Goal: Navigation & Orientation: Find specific page/section

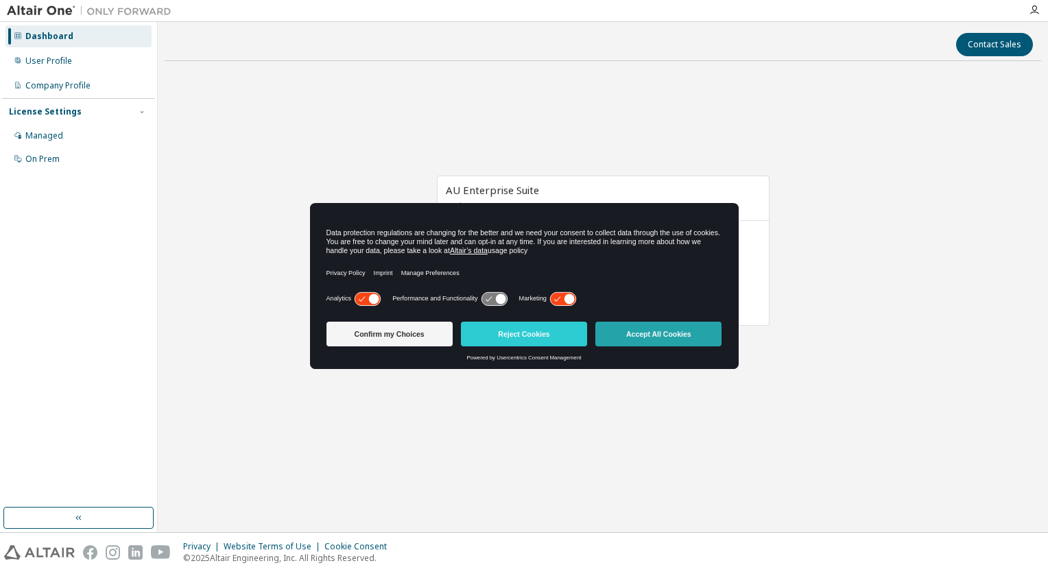
click at [658, 331] on button "Accept All Cookies" at bounding box center [658, 334] width 126 height 25
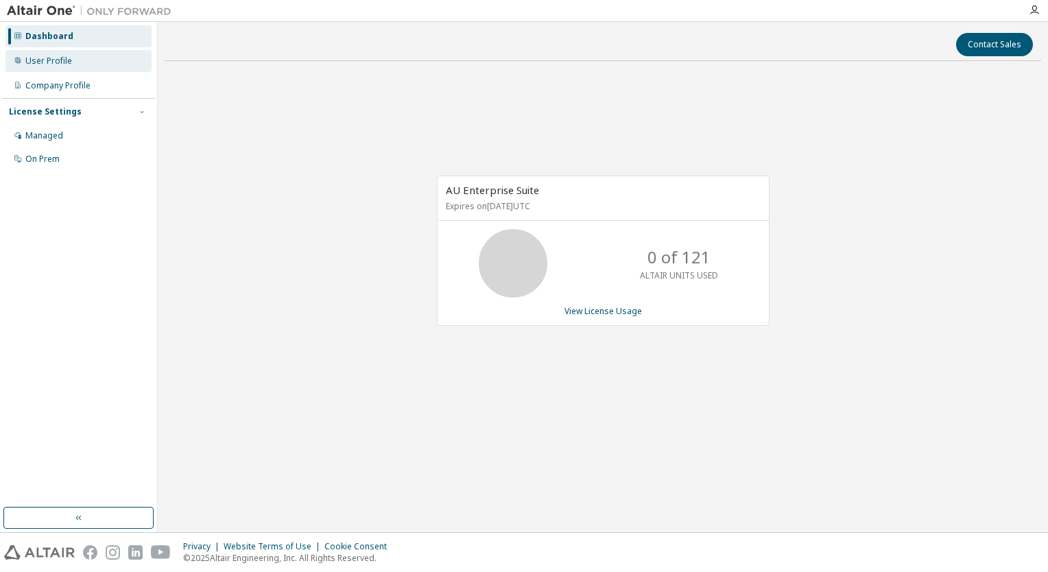
click at [77, 59] on div "User Profile" at bounding box center [78, 61] width 146 height 22
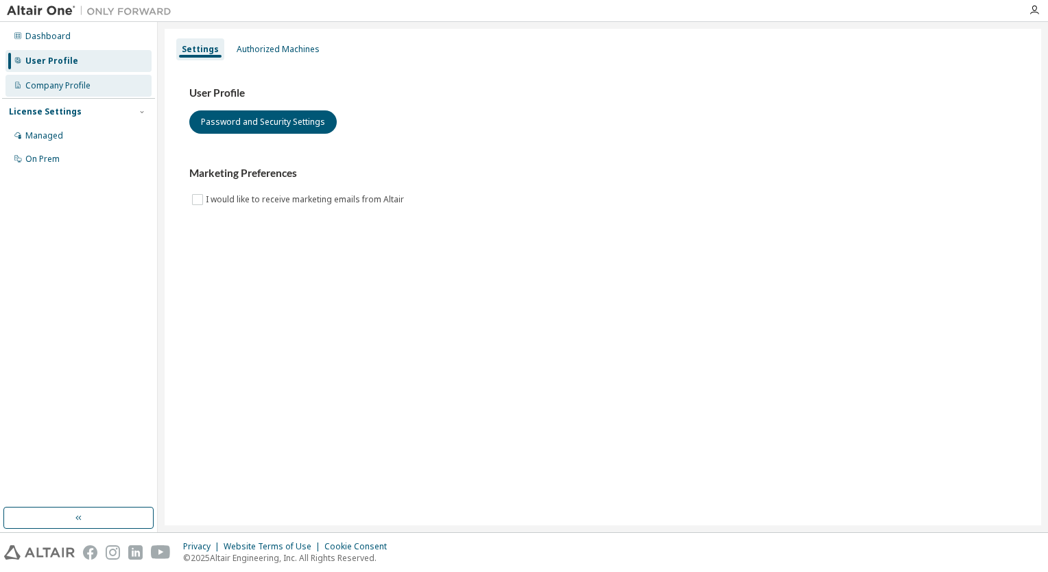
click at [91, 86] on div "Company Profile" at bounding box center [78, 86] width 146 height 22
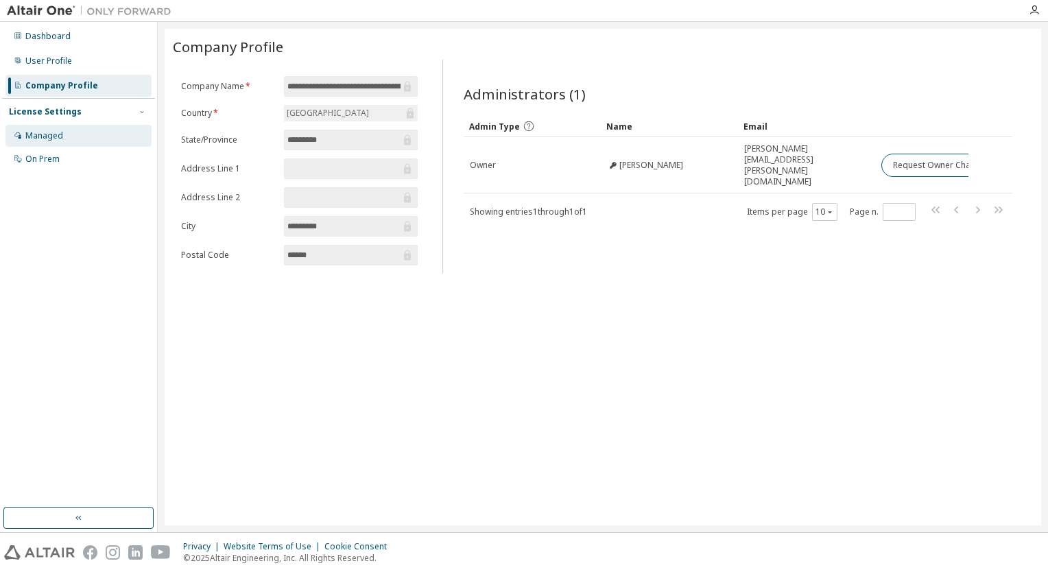
click at [66, 133] on div "Managed" at bounding box center [78, 136] width 146 height 22
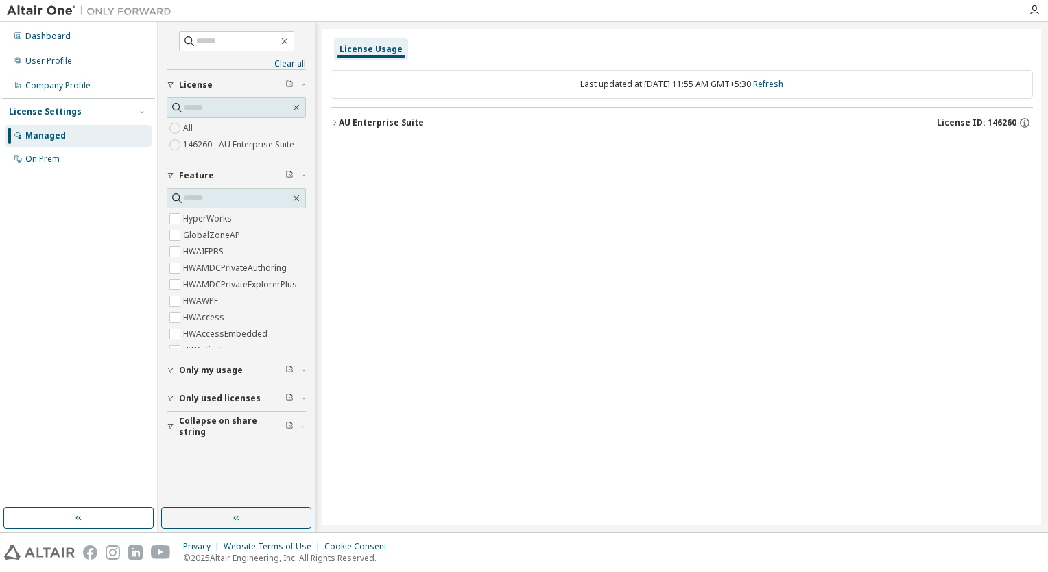
click at [333, 119] on icon "button" at bounding box center [335, 123] width 8 height 8
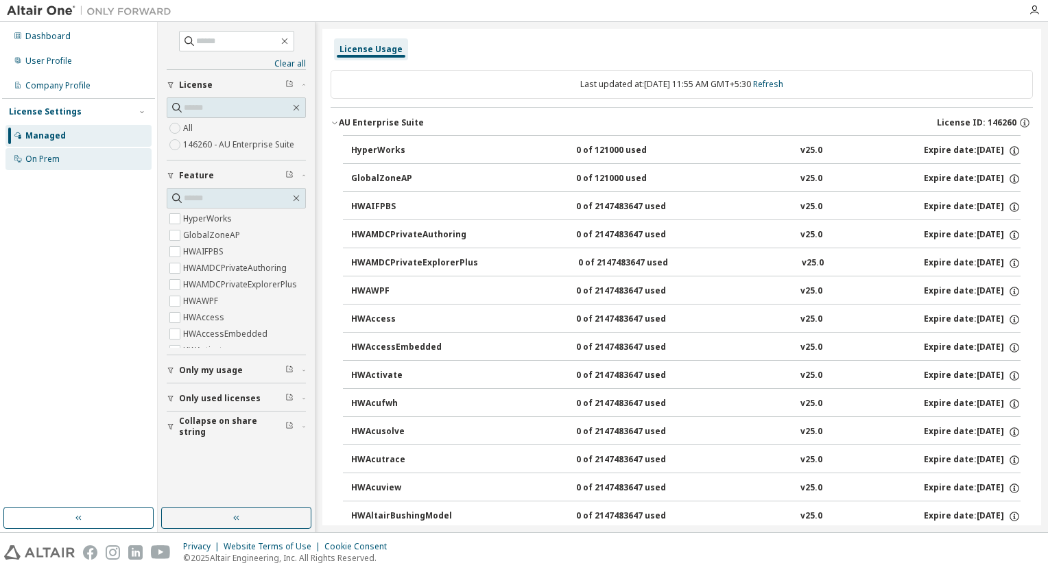
click at [38, 158] on div "On Prem" at bounding box center [42, 159] width 34 height 11
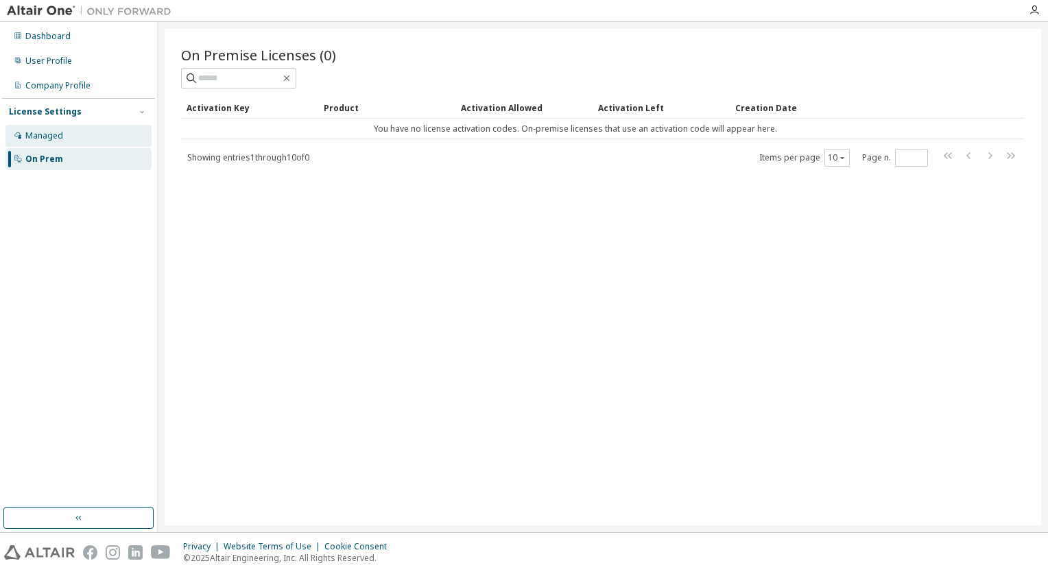
click at [62, 135] on div "Managed" at bounding box center [78, 136] width 146 height 22
